Goal: Information Seeking & Learning: Learn about a topic

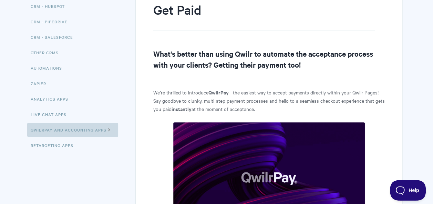
scroll to position [34, 0]
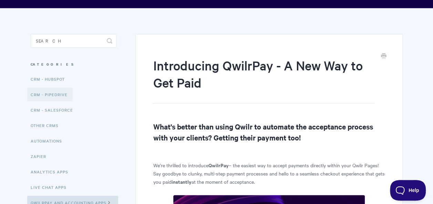
click at [54, 93] on link "CRM - Pipedrive" at bounding box center [49, 95] width 45 height 14
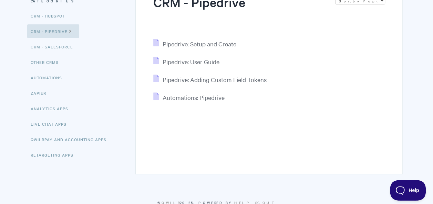
scroll to position [103, 0]
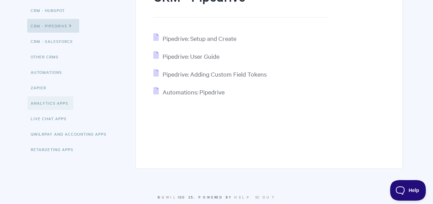
click at [61, 103] on link "Analytics Apps" at bounding box center [50, 103] width 46 height 14
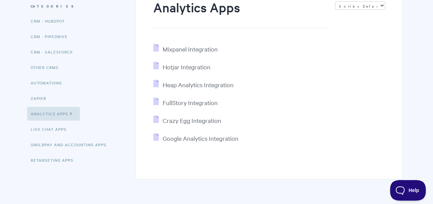
scroll to position [103, 0]
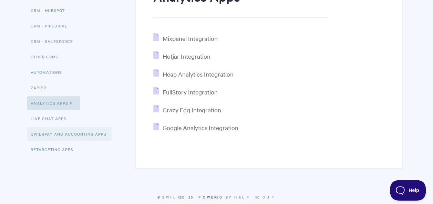
click at [72, 135] on link "QwilrPay and Accounting Apps" at bounding box center [69, 134] width 84 height 14
